Goal: Information Seeking & Learning: Learn about a topic

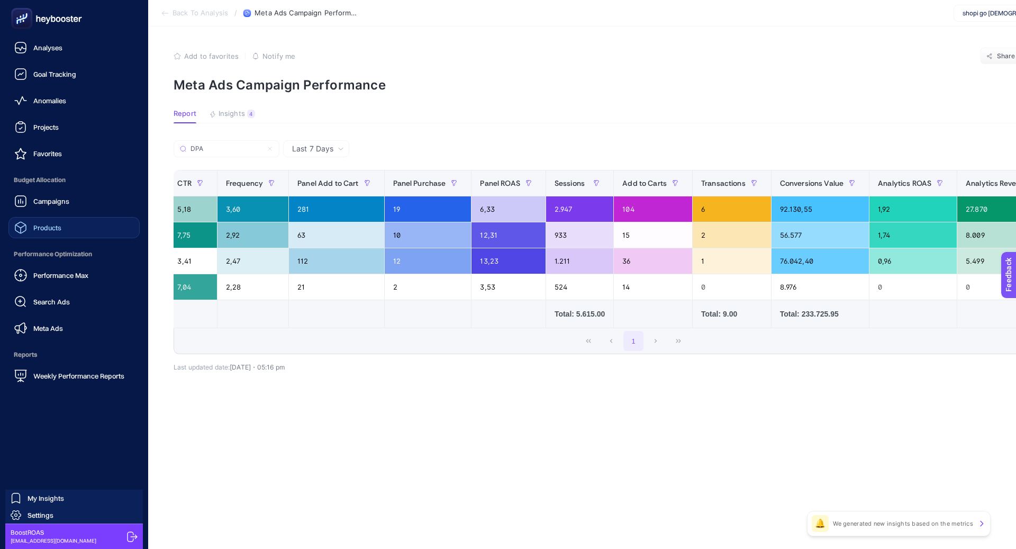
click at [78, 227] on link "Products" at bounding box center [73, 227] width 131 height 21
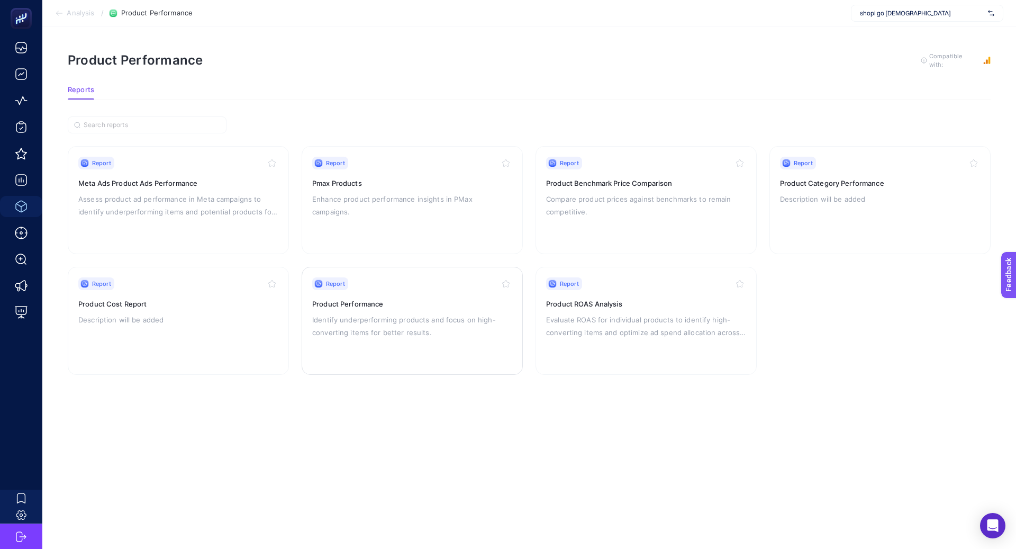
click at [361, 303] on h3 "Product Performance" at bounding box center [412, 304] width 200 height 11
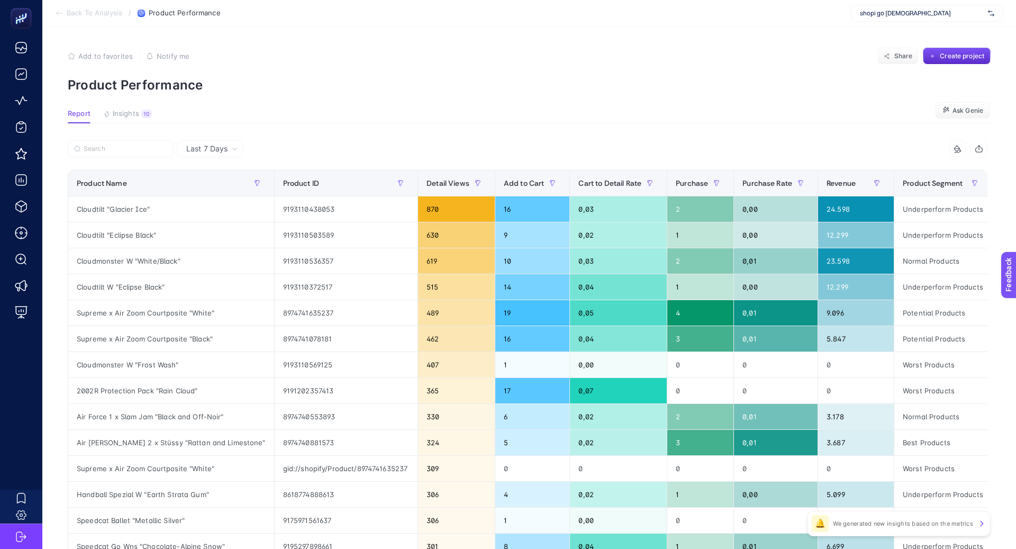
click at [229, 150] on div "Last 7 Days" at bounding box center [212, 148] width 60 height 7
click at [225, 192] on li "Last 30 Days" at bounding box center [211, 190] width 60 height 19
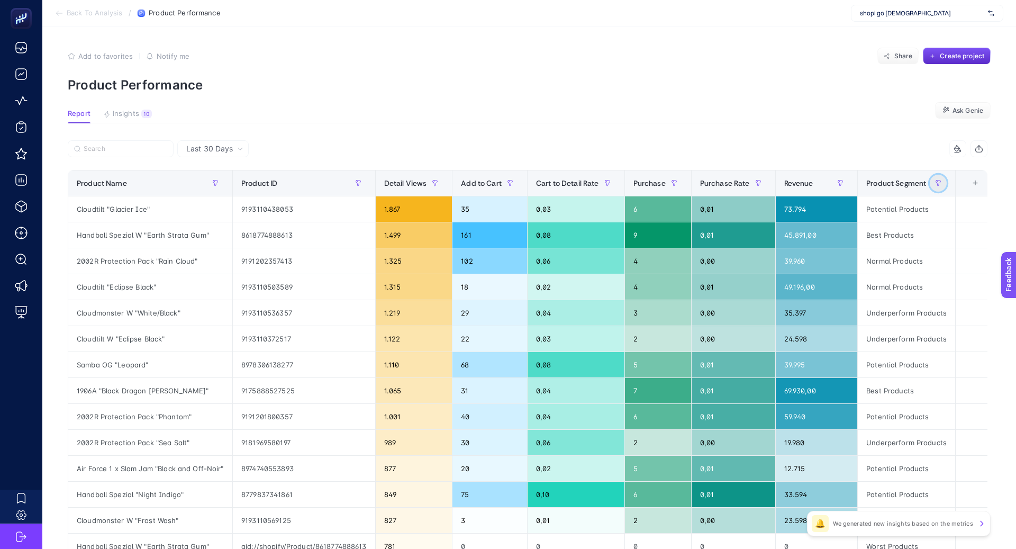
click at [934, 184] on button "button" at bounding box center [938, 183] width 17 height 17
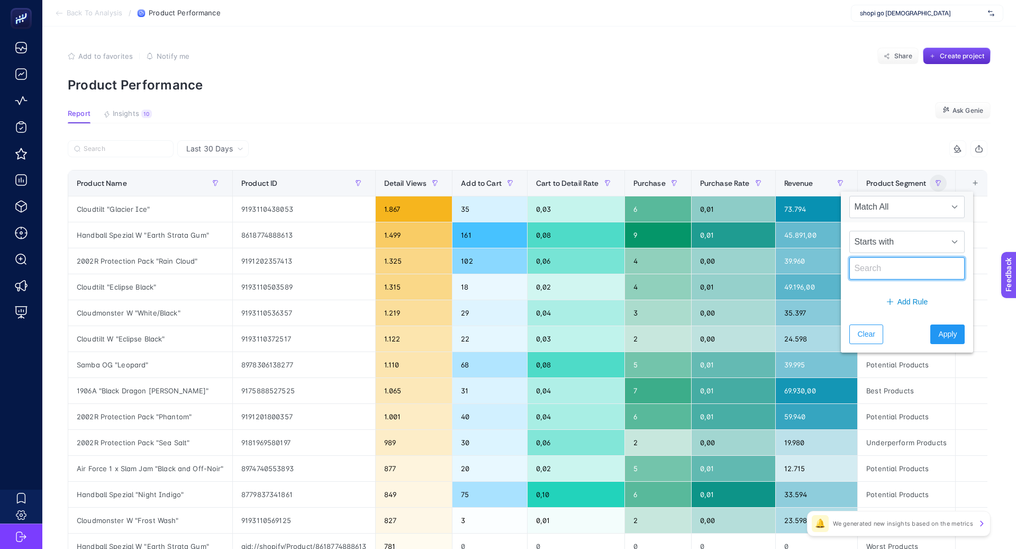
click at [874, 268] on input "text" at bounding box center [907, 268] width 115 height 22
click at [913, 184] on span "Product Segment" at bounding box center [897, 183] width 60 height 8
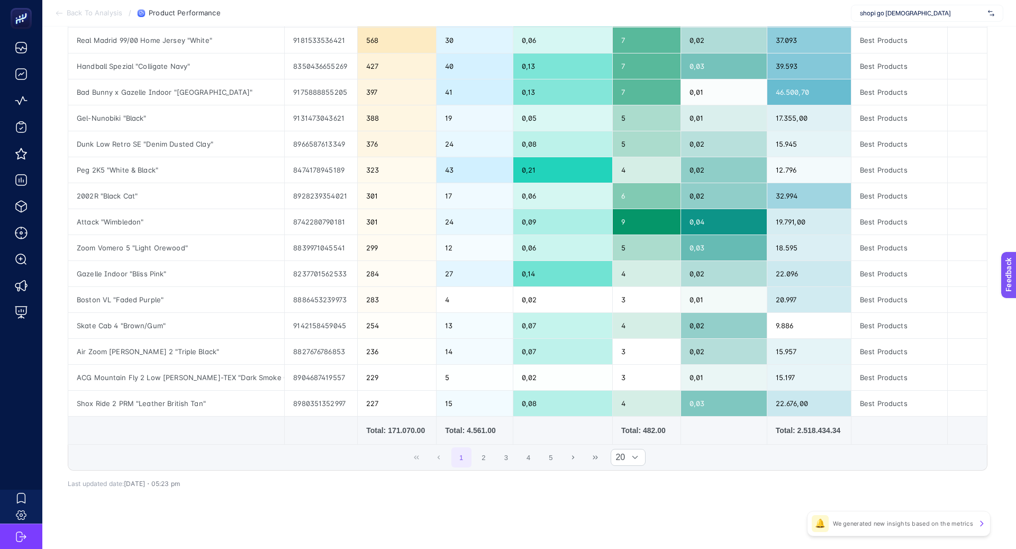
scroll to position [301, 0]
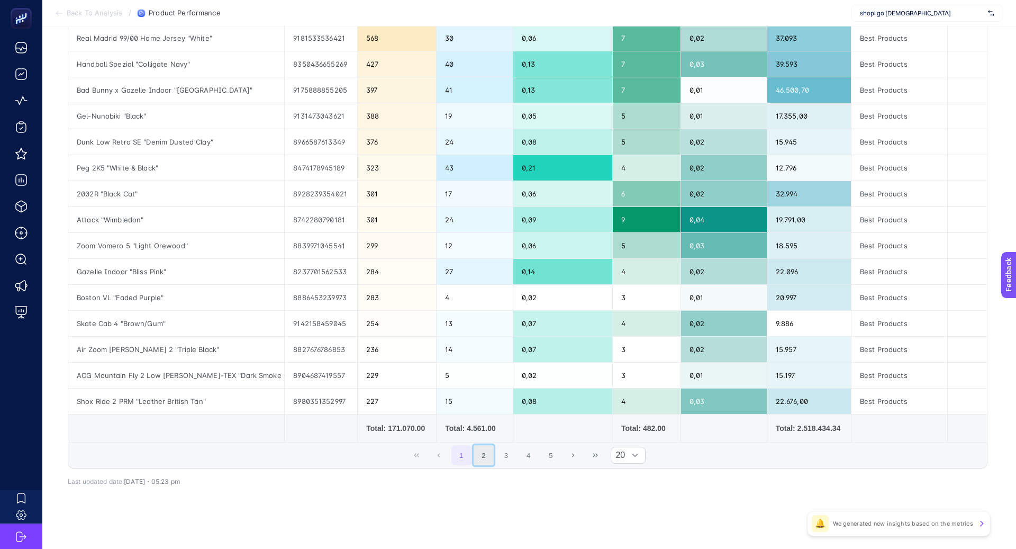
click at [483, 454] on button "2" at bounding box center [484, 455] width 20 height 20
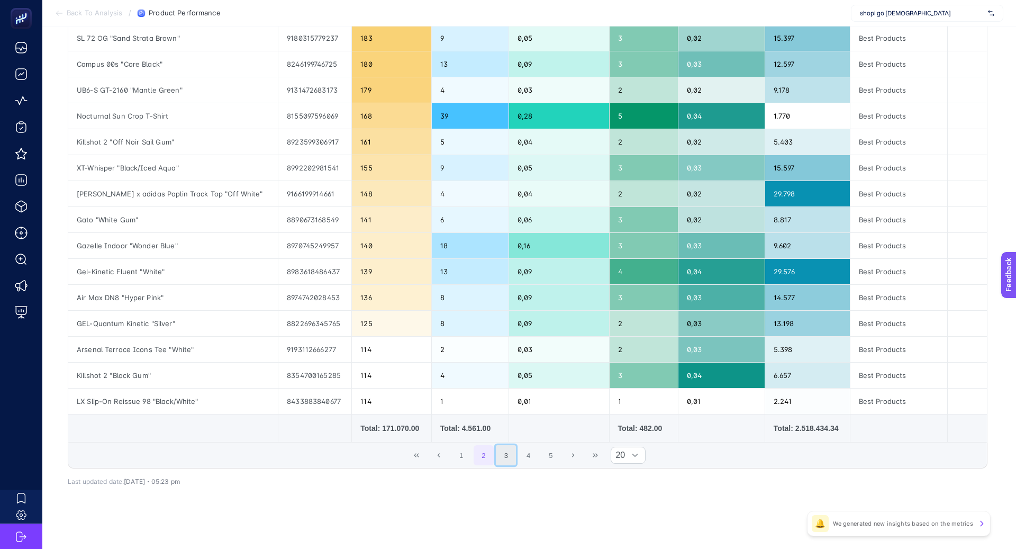
click at [502, 455] on button "3" at bounding box center [506, 455] width 20 height 20
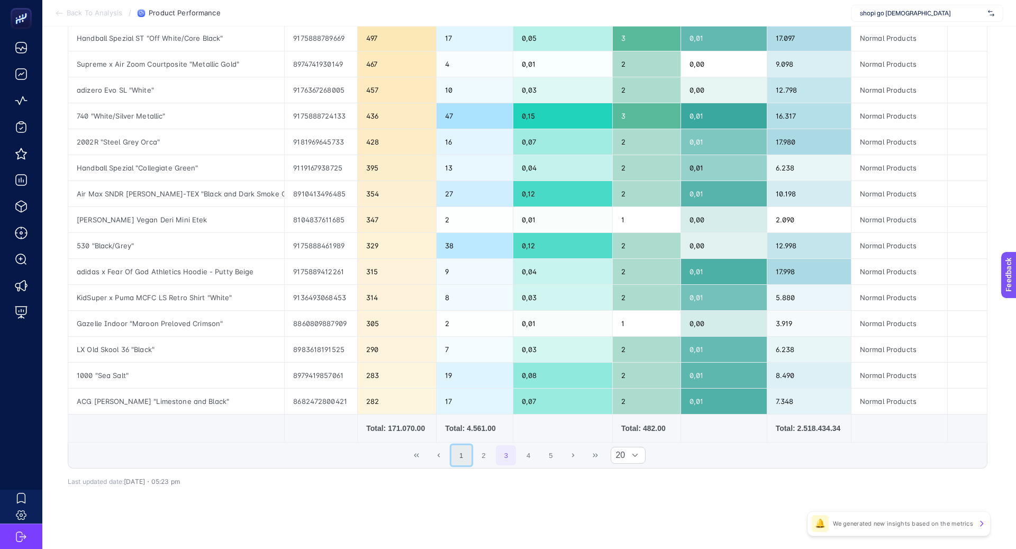
click at [459, 454] on button "1" at bounding box center [462, 455] width 20 height 20
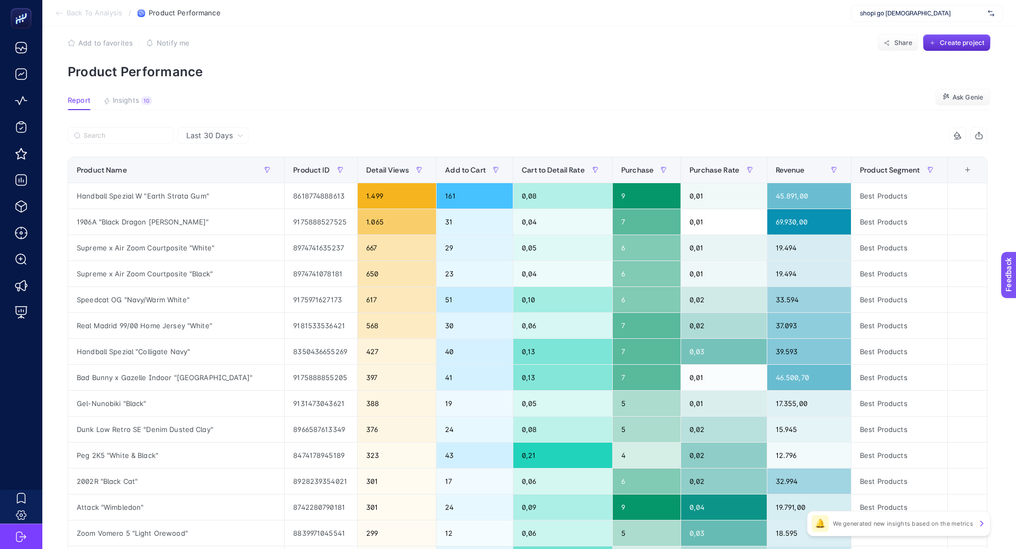
scroll to position [9, 0]
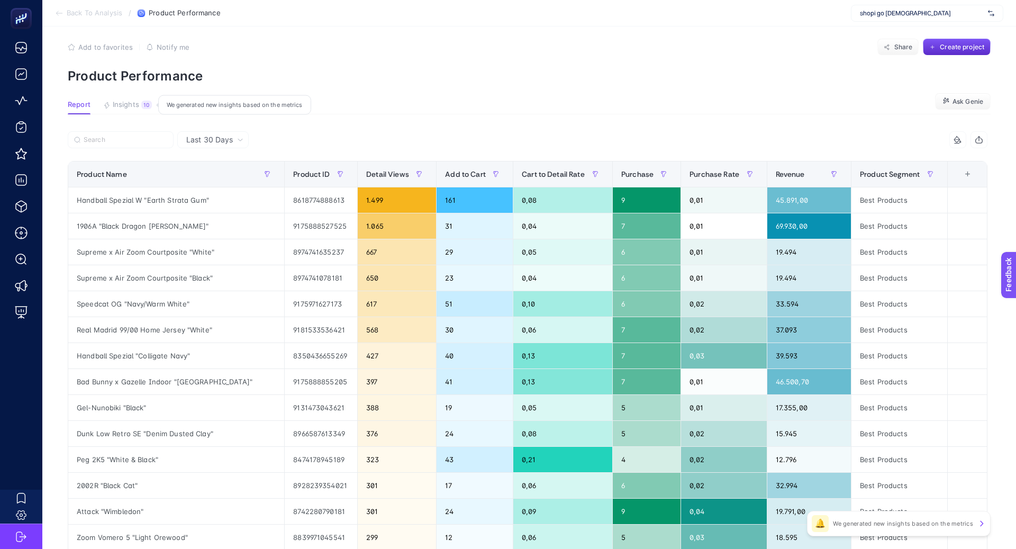
click at [136, 106] on span "Insights" at bounding box center [126, 105] width 26 height 8
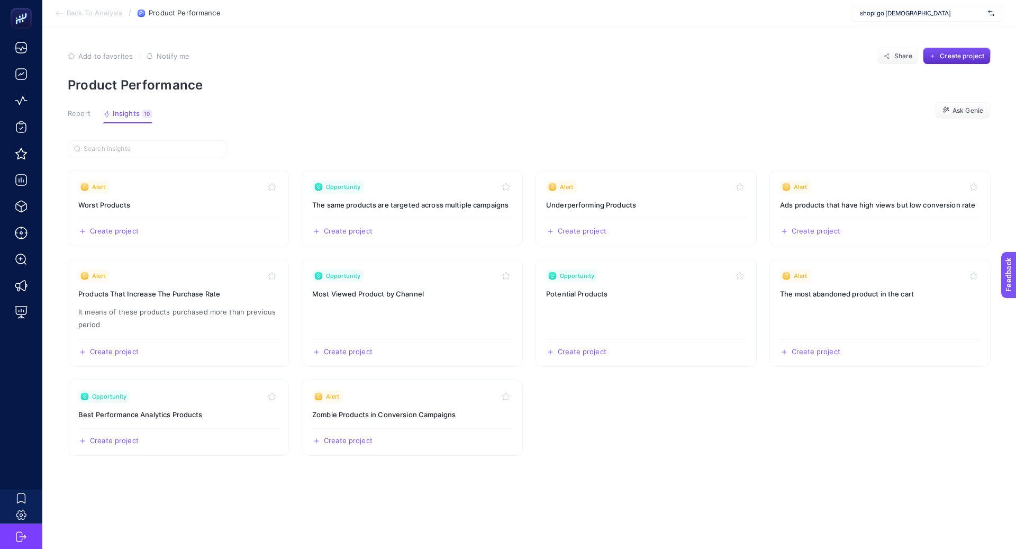
click at [79, 121] on button "Report" at bounding box center [79, 117] width 23 height 14
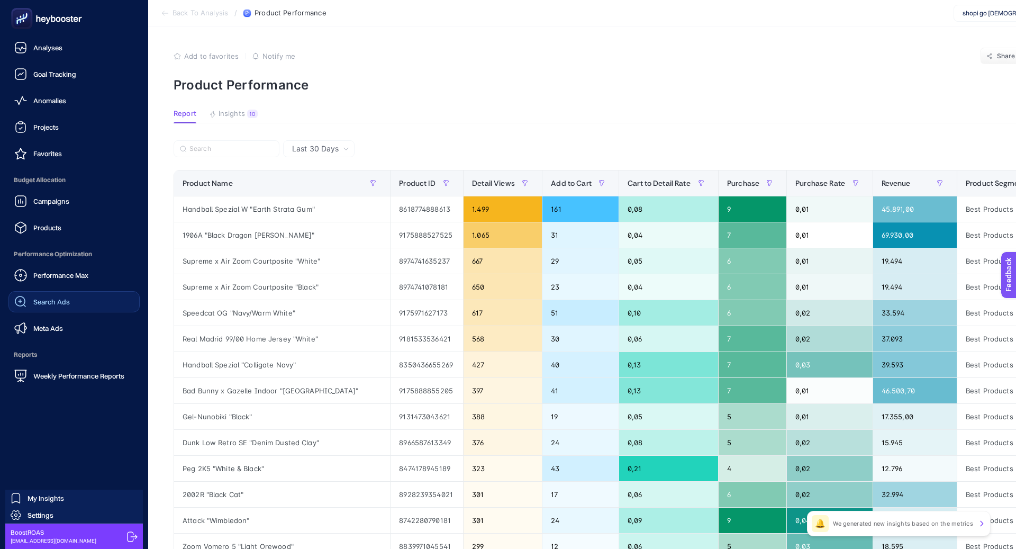
click at [65, 303] on span "Search Ads" at bounding box center [51, 301] width 37 height 8
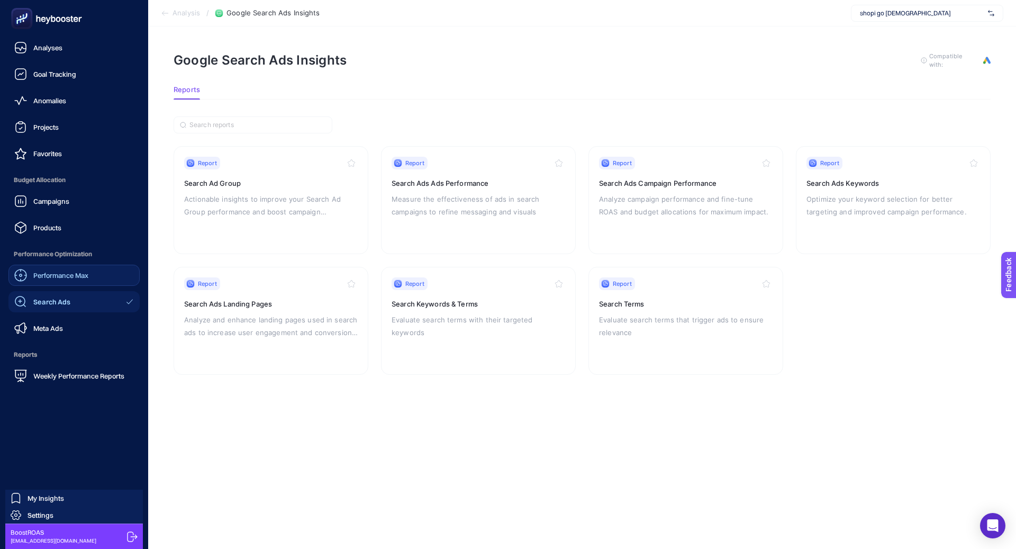
click at [88, 277] on span "Performance Max" at bounding box center [60, 275] width 55 height 8
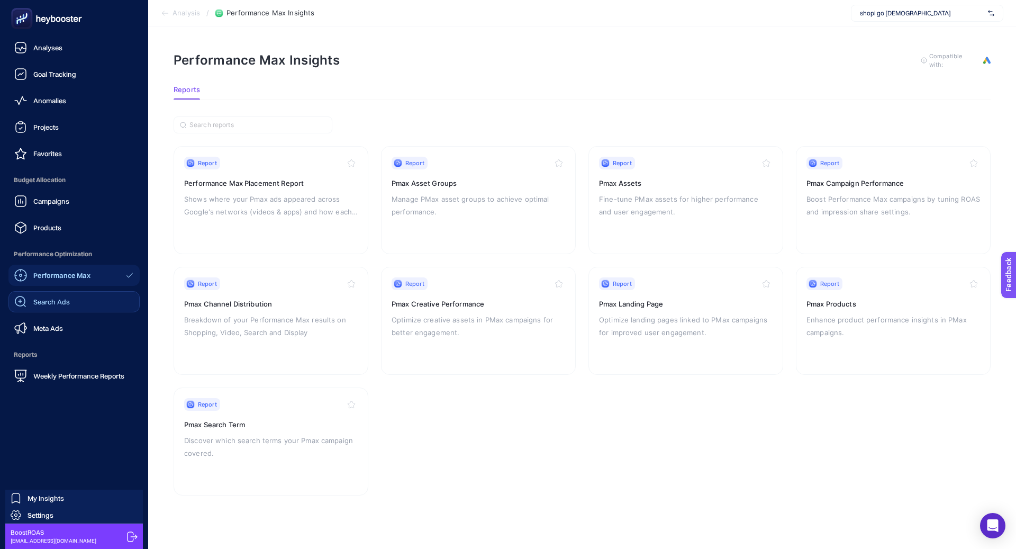
click at [89, 311] on link "Search Ads" at bounding box center [73, 301] width 131 height 21
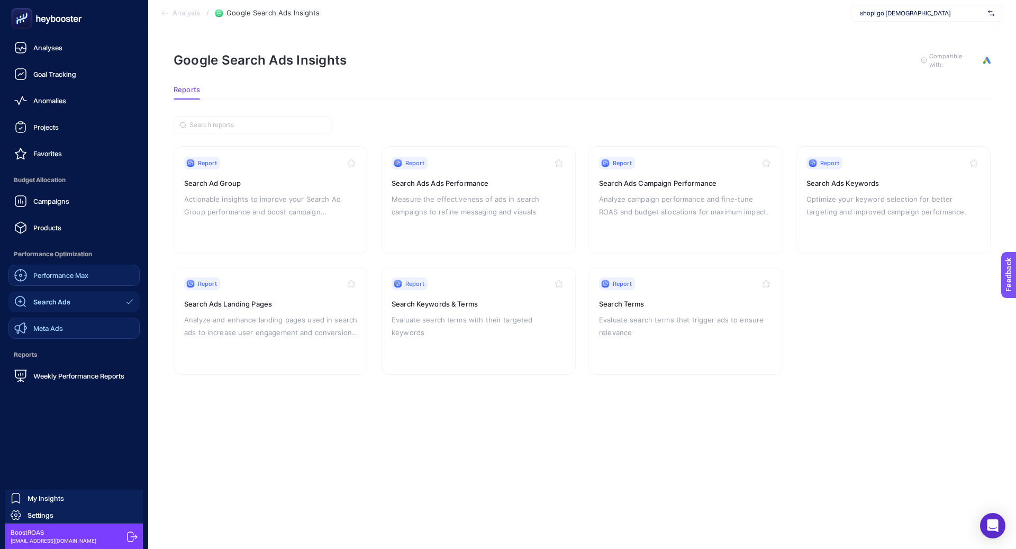
click at [81, 330] on link "Meta Ads" at bounding box center [73, 328] width 131 height 21
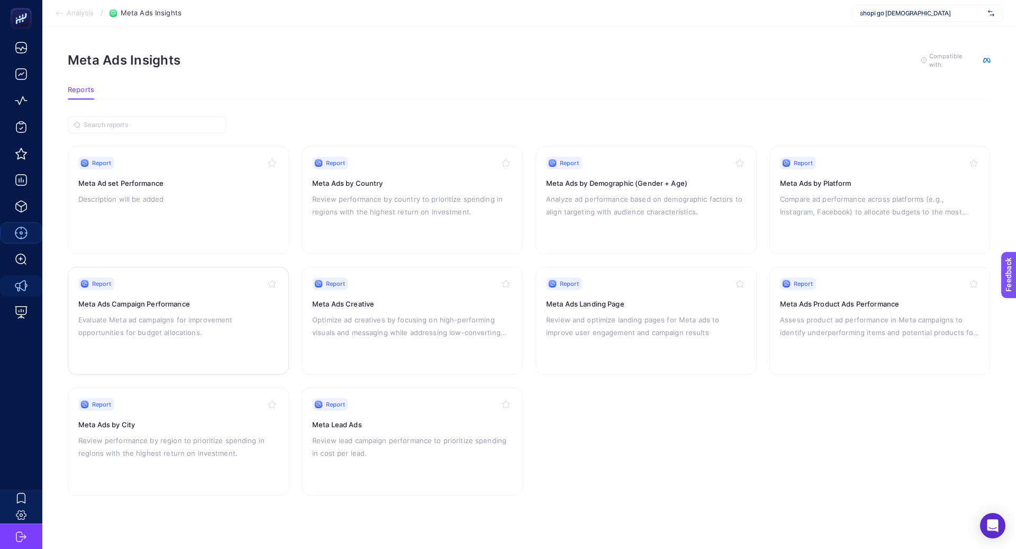
click at [230, 339] on div "Report Meta Ads Campaign Performance Evaluate Meta ad campaigns for improvement…" at bounding box center [178, 320] width 200 height 87
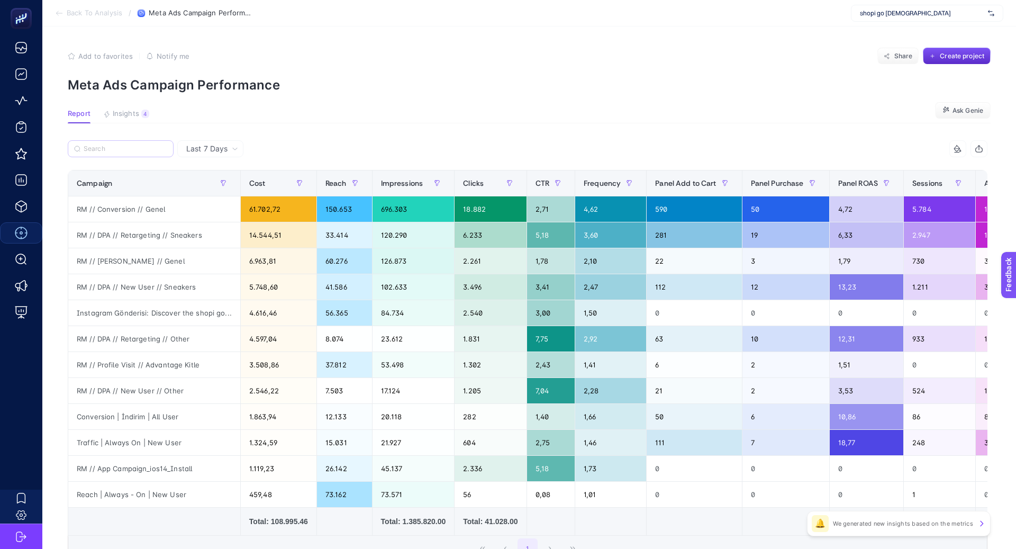
click at [152, 155] on label at bounding box center [121, 148] width 106 height 17
click at [152, 153] on input "Search" at bounding box center [126, 149] width 84 height 8
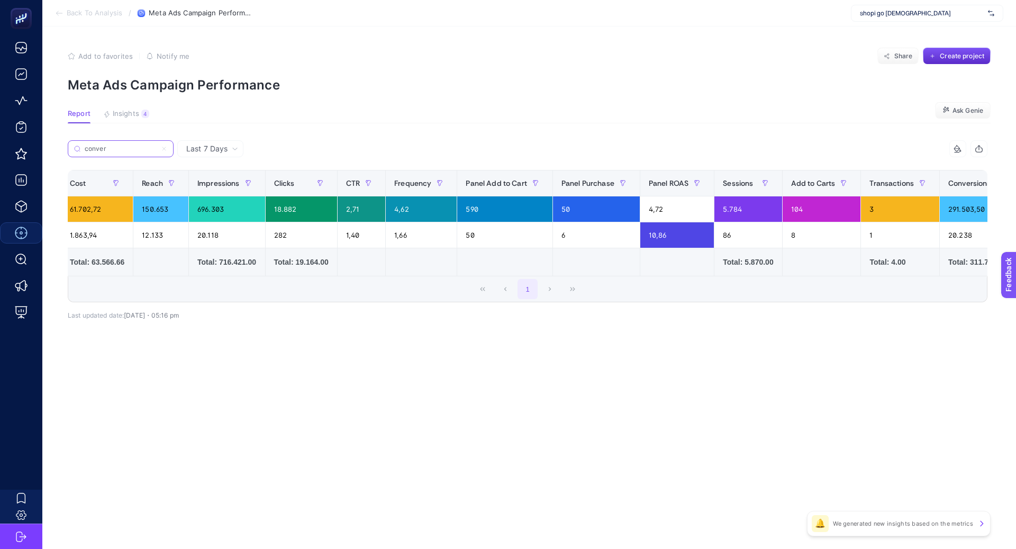
scroll to position [0, 406]
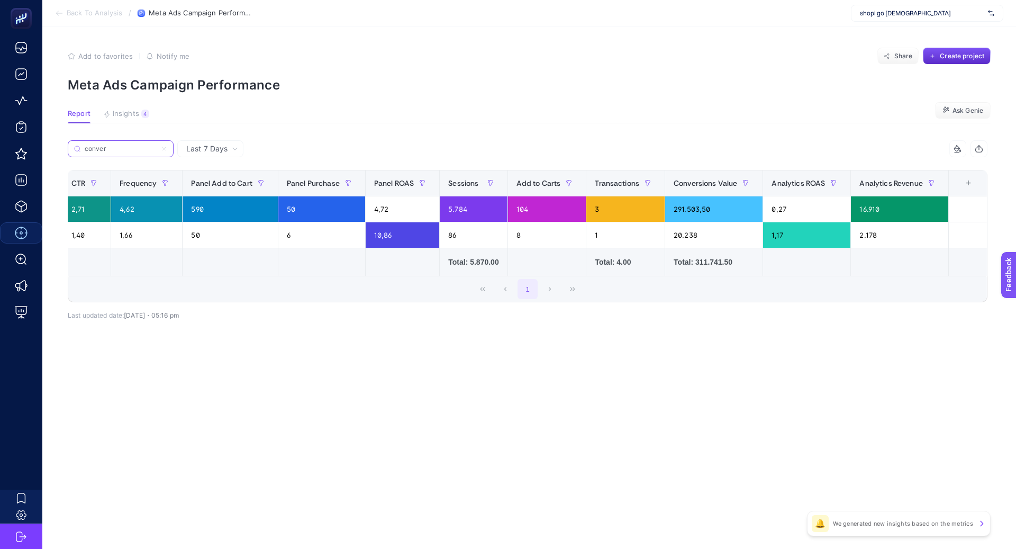
type input "conver"
click at [131, 151] on input "conver" at bounding box center [121, 149] width 72 height 8
click at [167, 150] on icon at bounding box center [164, 149] width 6 height 6
click at [157, 150] on input "conver" at bounding box center [121, 149] width 72 height 8
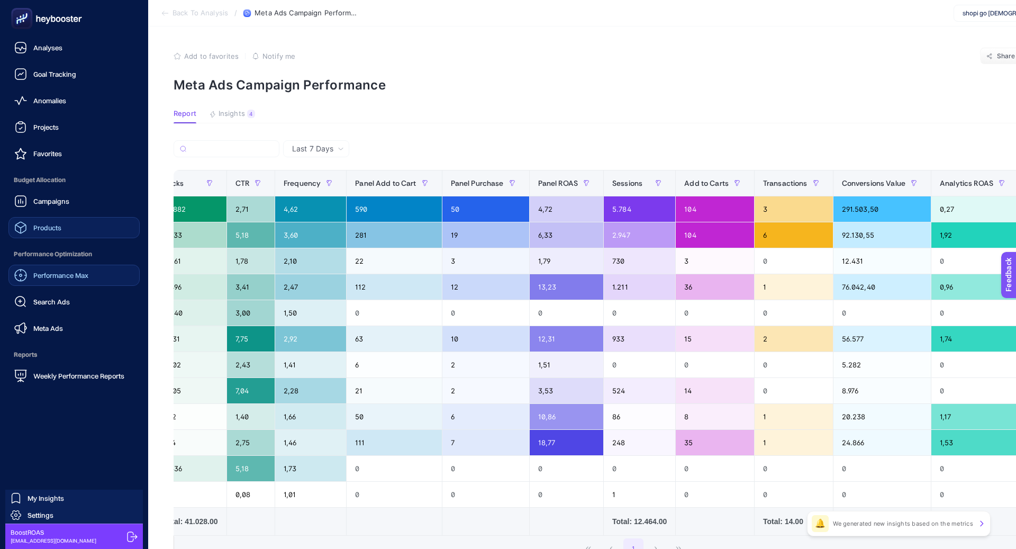
click at [84, 231] on link "Products" at bounding box center [73, 227] width 131 height 21
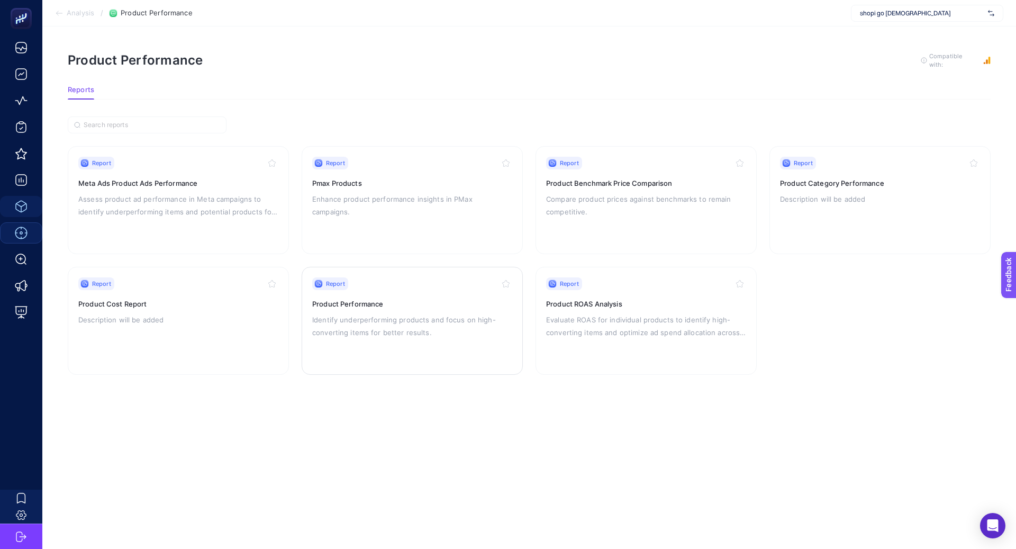
click at [363, 302] on h3 "Product Performance" at bounding box center [412, 304] width 200 height 11
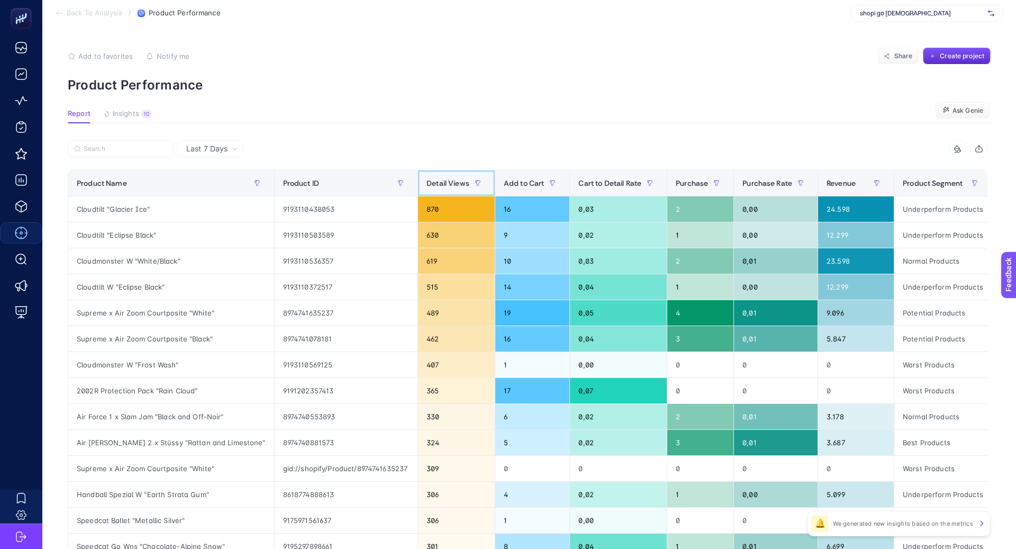
click at [427, 184] on span "Detail Views" at bounding box center [448, 183] width 43 height 8
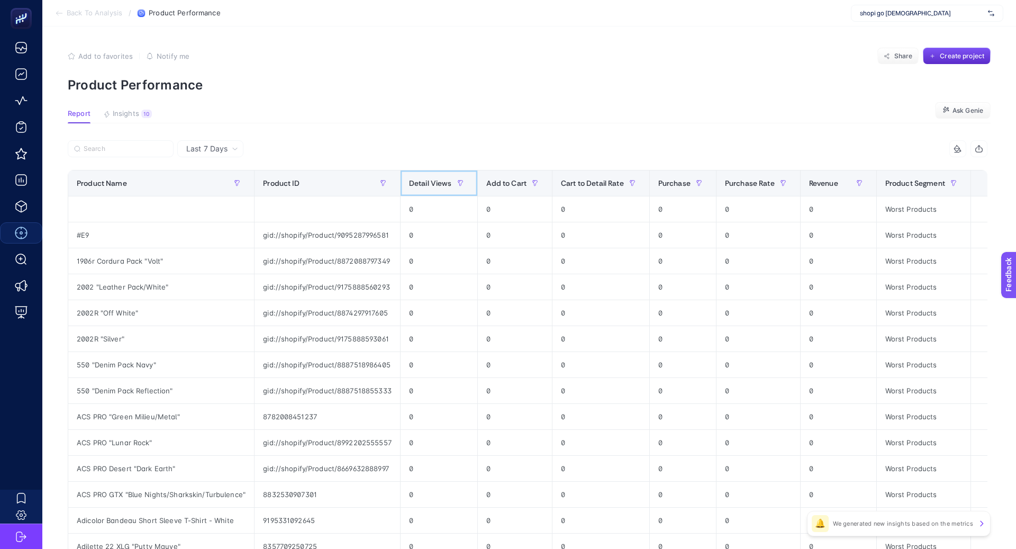
click at [417, 185] on span "Detail Views" at bounding box center [430, 183] width 43 height 8
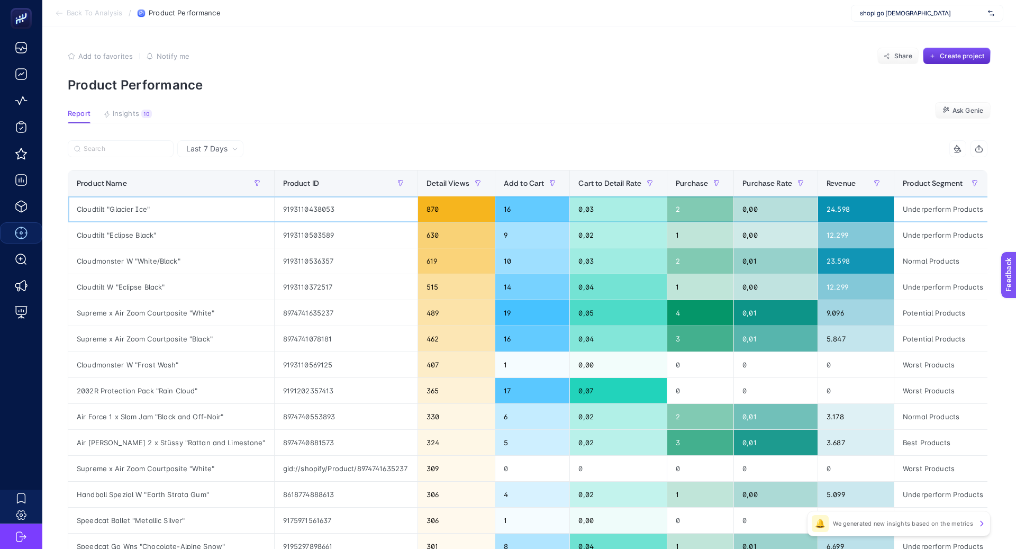
click at [123, 210] on div "Cloudtilt "Glacier Ice"" at bounding box center [171, 208] width 206 height 25
click at [152, 151] on input "Search" at bounding box center [126, 149] width 84 height 8
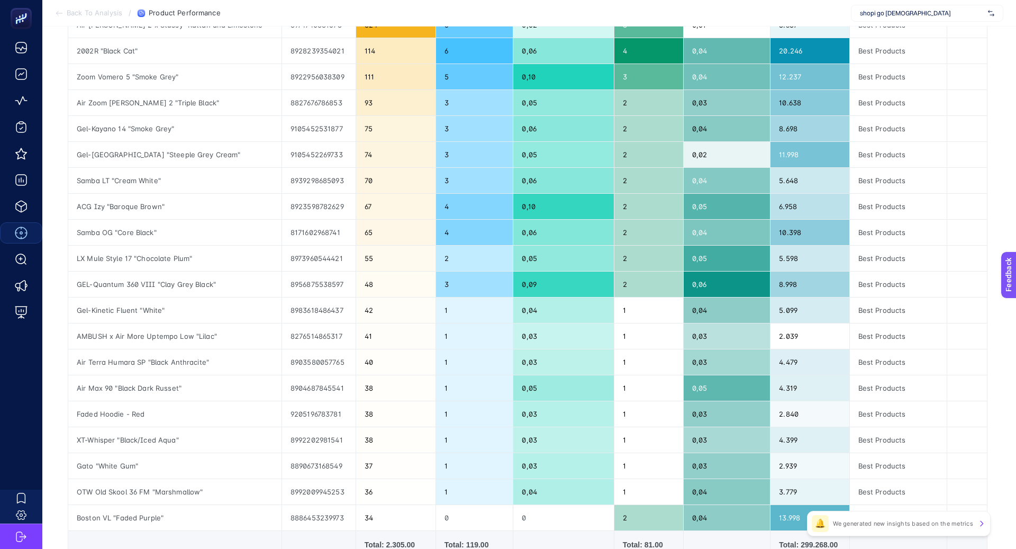
scroll to position [83, 0]
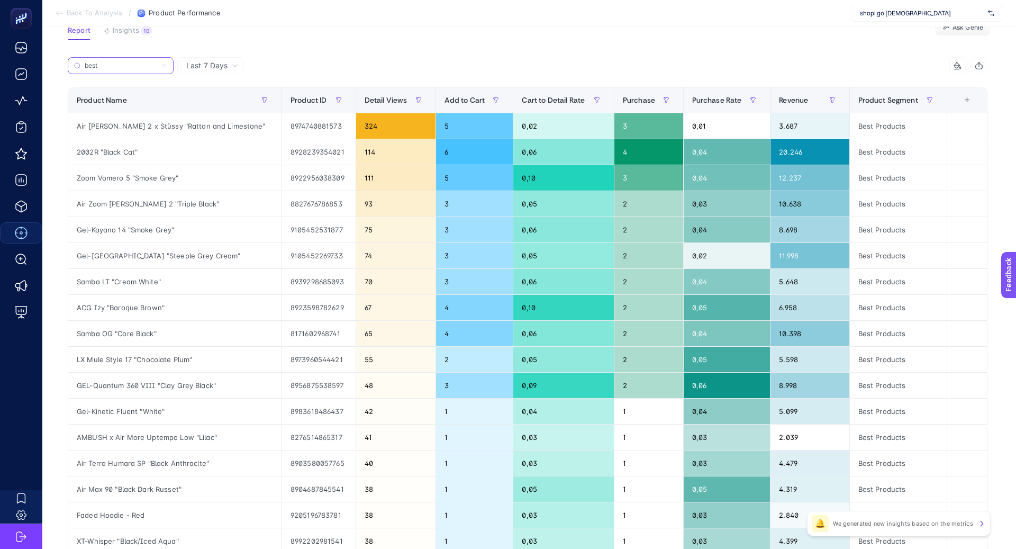
type input "best"
click at [168, 67] on label "best" at bounding box center [121, 65] width 106 height 17
click at [157, 67] on input "best" at bounding box center [121, 66] width 72 height 8
click at [166, 66] on icon at bounding box center [164, 65] width 6 height 6
click at [157, 66] on input "best" at bounding box center [121, 66] width 72 height 8
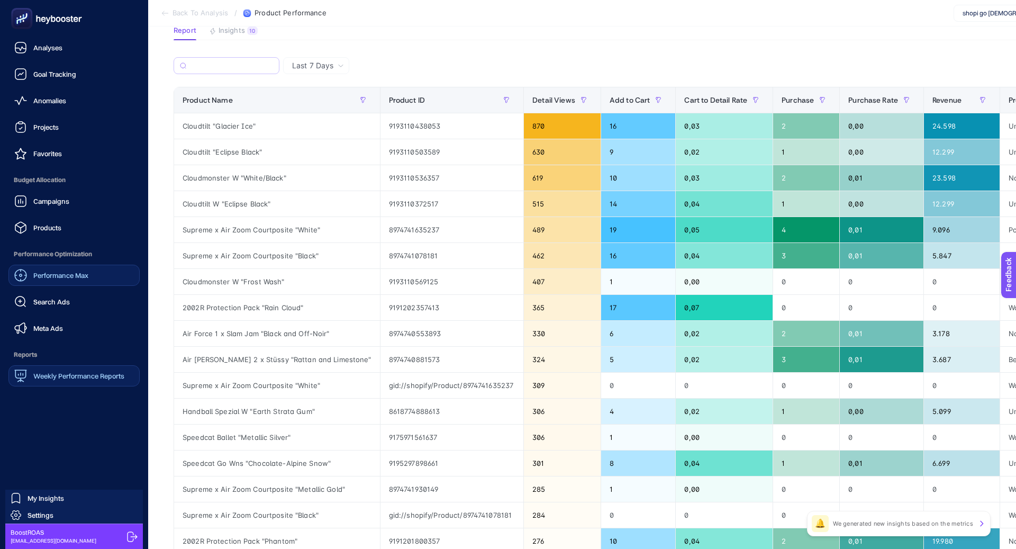
click at [91, 375] on span "Weekly Performance Reports" at bounding box center [78, 376] width 91 height 8
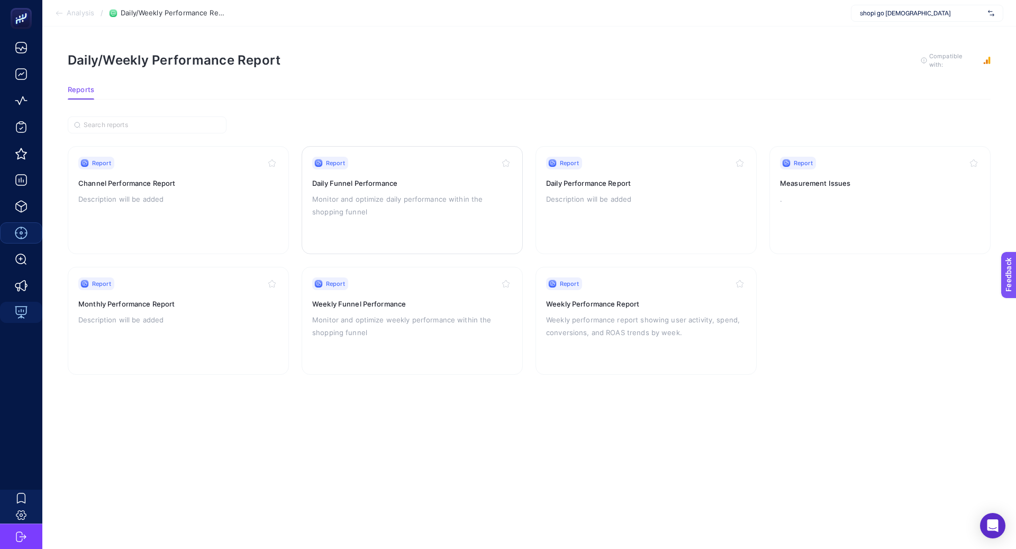
click at [452, 217] on div "Report Daily Funnel Performance Monitor and optimize daily performance within t…" at bounding box center [412, 200] width 200 height 87
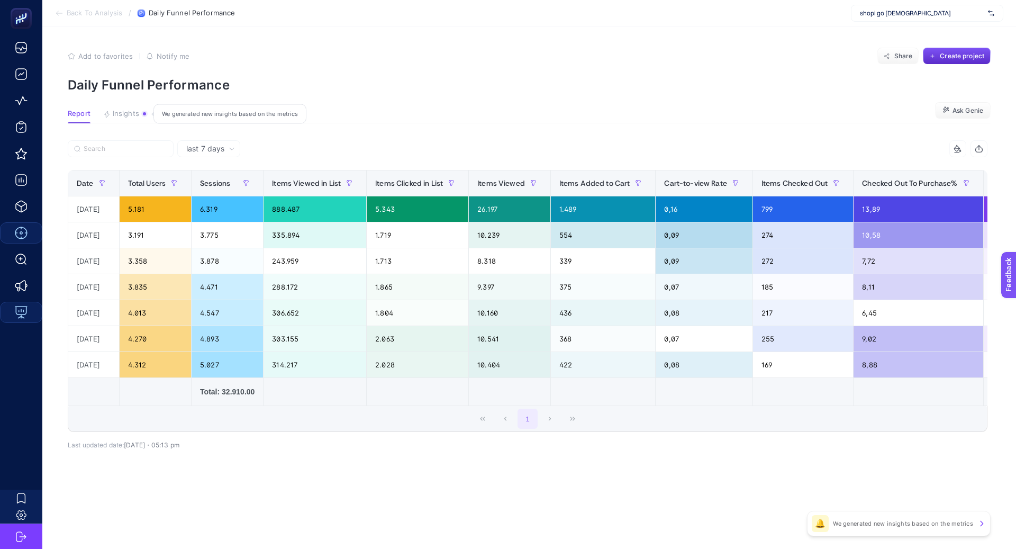
click at [140, 117] on button "Insights We generated new insights based on the metrics" at bounding box center [125, 117] width 44 height 14
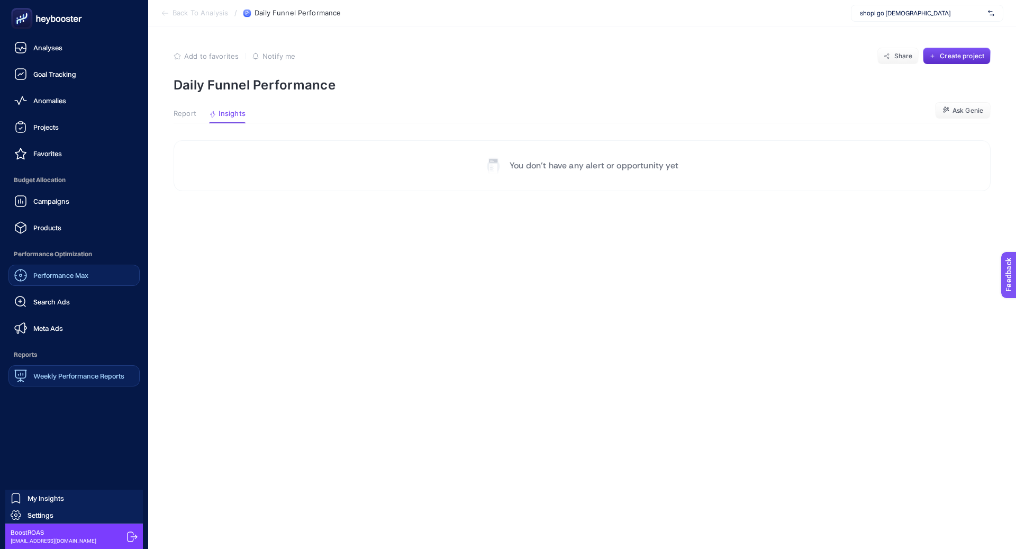
click at [78, 385] on link "Weekly Performance Reports" at bounding box center [73, 375] width 131 height 21
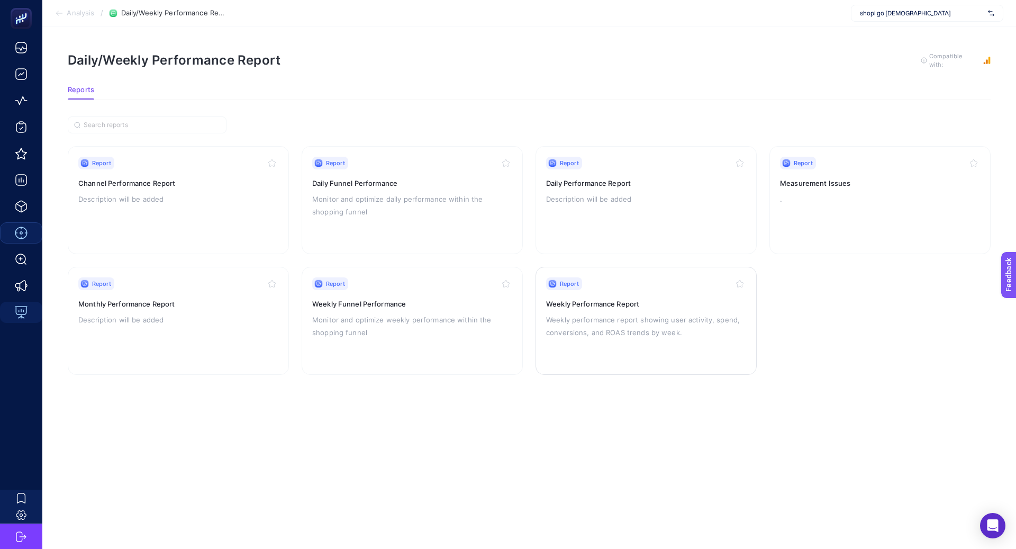
click at [599, 330] on p "Weekly performance report showing user activity, spend, conversions, and ROAS t…" at bounding box center [646, 325] width 200 height 25
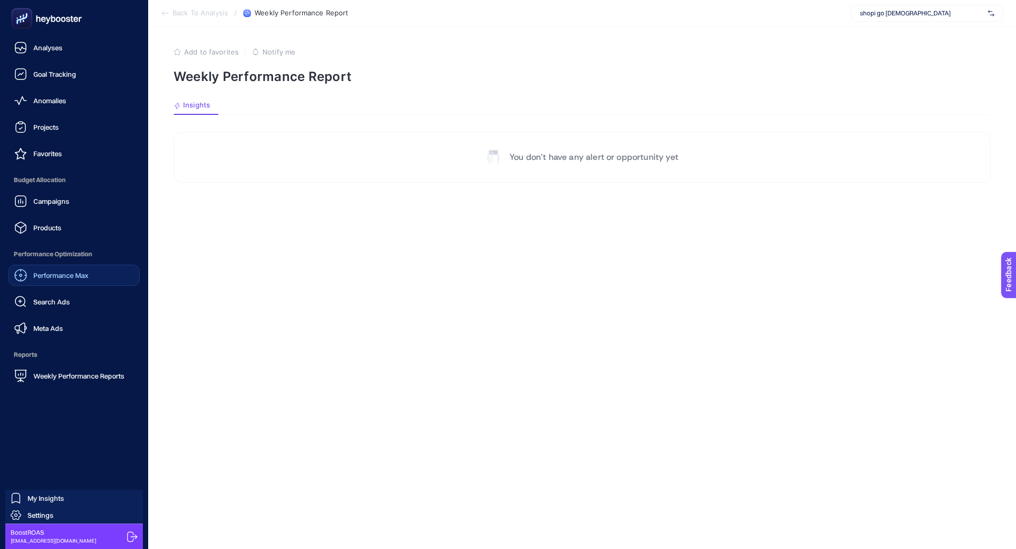
click at [68, 282] on link "Performance Max" at bounding box center [73, 275] width 131 height 21
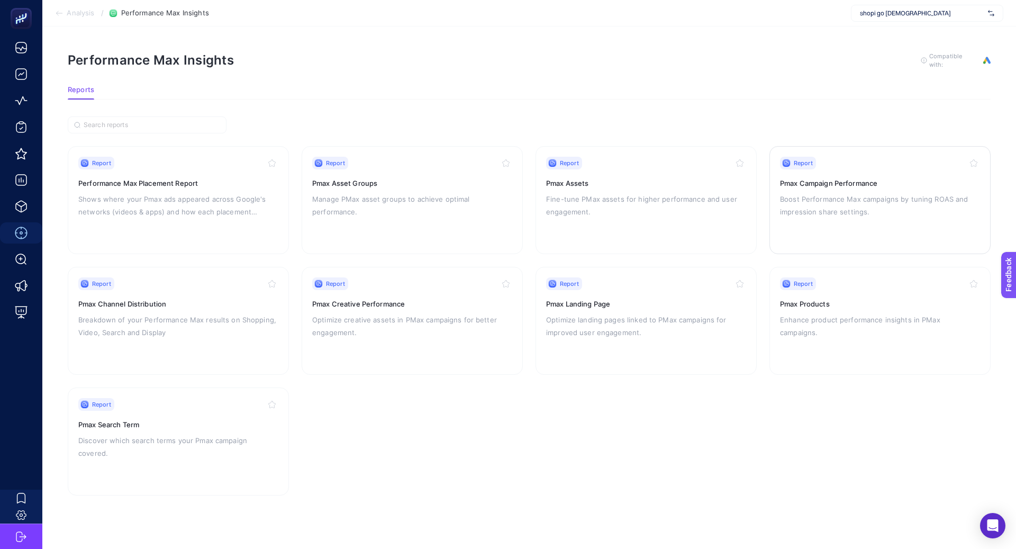
click at [896, 185] on h3 "Pmax Campaign Performance" at bounding box center [880, 183] width 200 height 11
